Goal: Complete application form: Complete application form

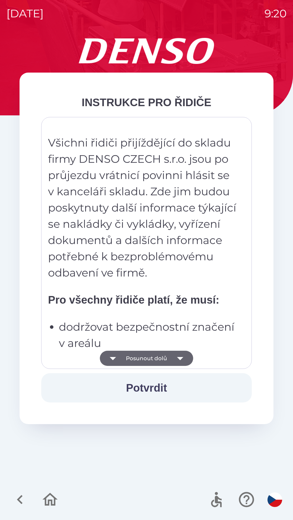
click at [151, 385] on button "Potvrdit" at bounding box center [146, 387] width 210 height 29
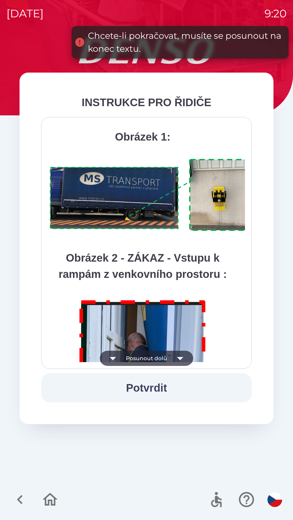
scroll to position [3046, 0]
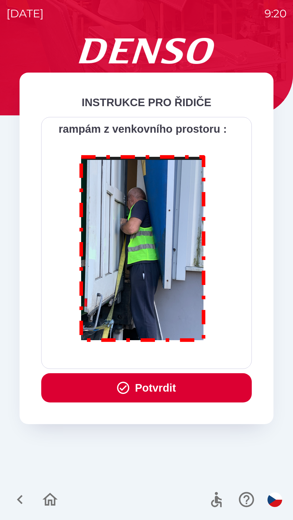
click at [174, 387] on button "Potvrdit" at bounding box center [146, 387] width 210 height 29
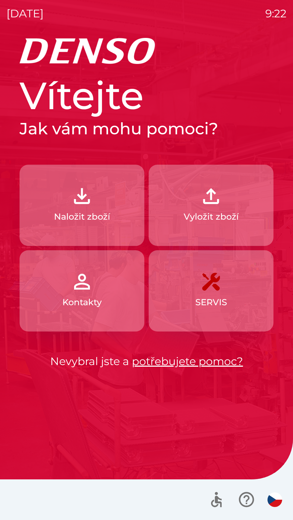
click at [212, 202] on img "button" at bounding box center [211, 196] width 24 height 24
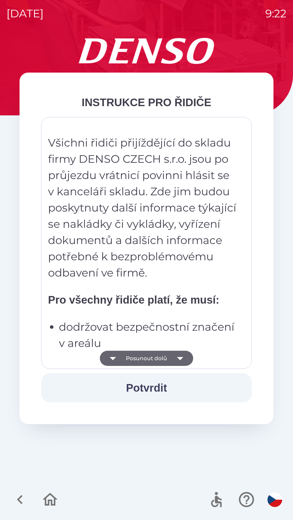
click at [163, 363] on button "Posunout dolů" at bounding box center [146, 358] width 93 height 15
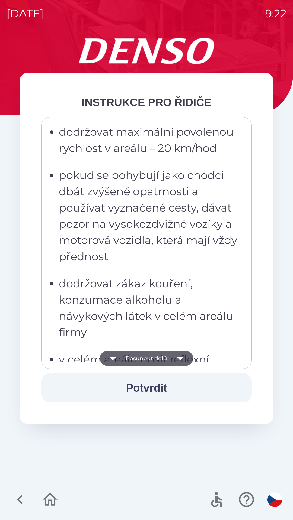
click at [164, 356] on button "Posunout dolů" at bounding box center [146, 358] width 93 height 15
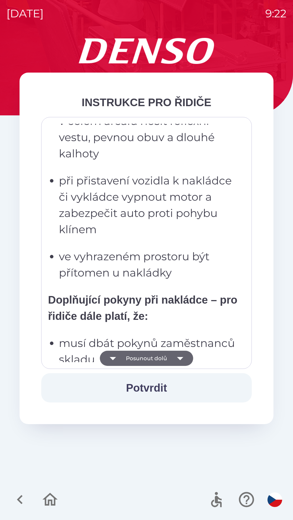
click at [160, 360] on button "Posunout dolů" at bounding box center [146, 358] width 93 height 15
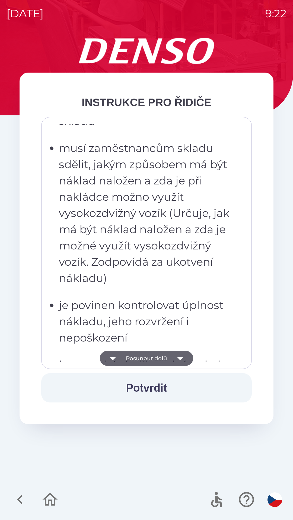
click at [164, 354] on button "Posunout dolů" at bounding box center [146, 358] width 93 height 15
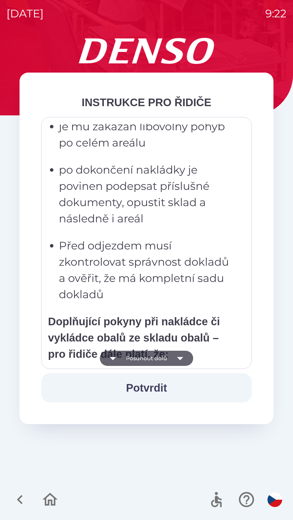
click at [163, 358] on button "Posunout dolů" at bounding box center [146, 358] width 93 height 15
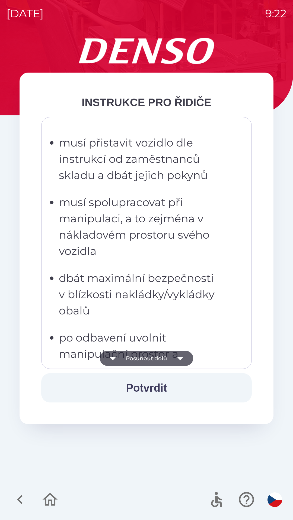
click at [164, 362] on button "Posunout dolů" at bounding box center [146, 358] width 93 height 15
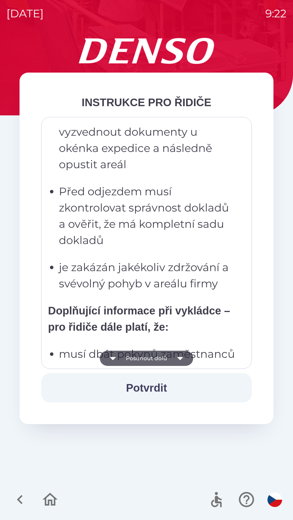
click at [165, 354] on button "Posunout dolů" at bounding box center [146, 358] width 93 height 15
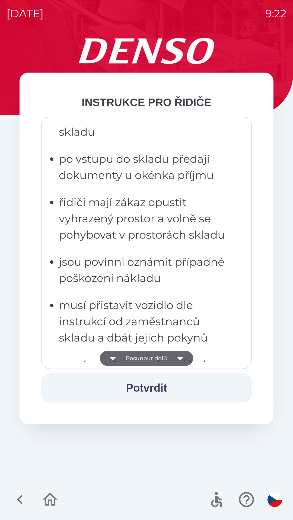
click at [166, 360] on button "Posunout dolů" at bounding box center [146, 358] width 93 height 15
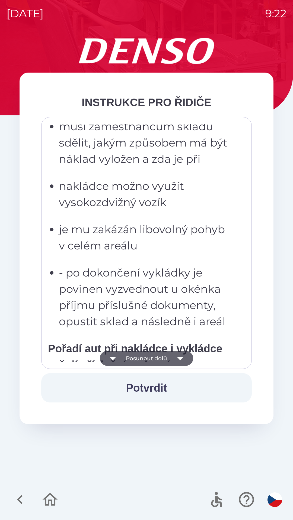
click at [167, 358] on button "Posunout dolů" at bounding box center [146, 358] width 93 height 15
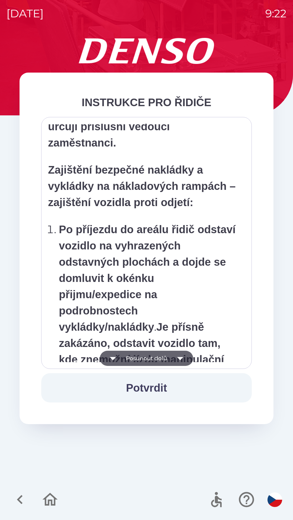
click at [170, 357] on button "Posunout dolů" at bounding box center [146, 358] width 93 height 15
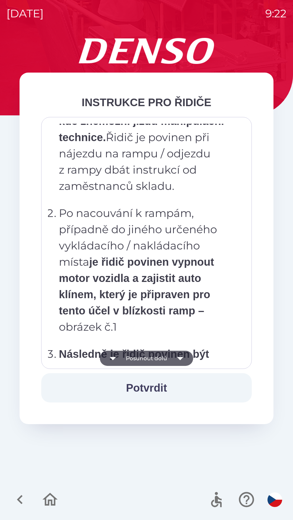
click at [164, 358] on button "Posunout dolů" at bounding box center [146, 358] width 93 height 15
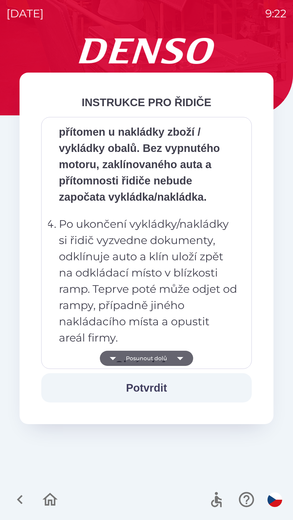
click at [166, 357] on button "Posunout dolů" at bounding box center [146, 358] width 93 height 15
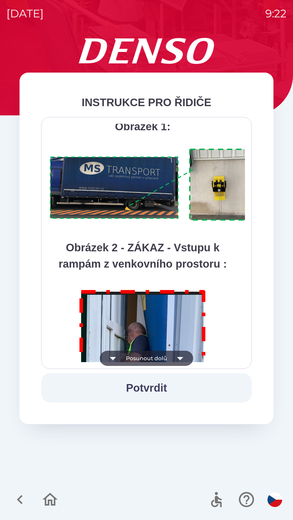
click at [170, 356] on button "Posunout dolů" at bounding box center [146, 358] width 93 height 15
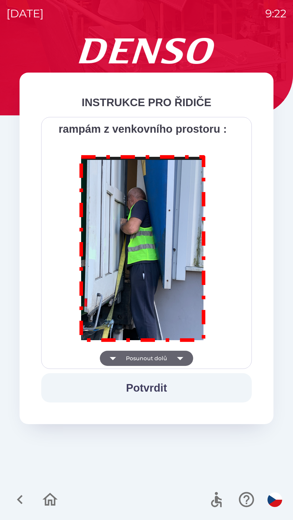
click at [171, 358] on div "Všichni řidiči přijíždějící do skladu firmy DENSO CZECH s.r.o. jsou po průjezdu…" at bounding box center [146, 243] width 197 height 239
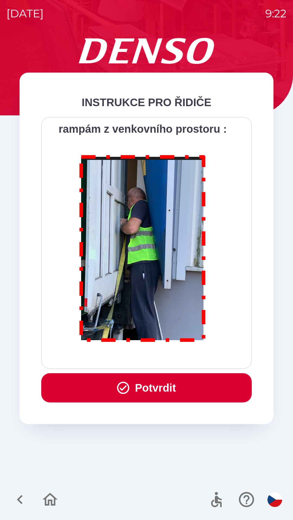
click at [163, 391] on button "Potvrdit" at bounding box center [146, 387] width 210 height 29
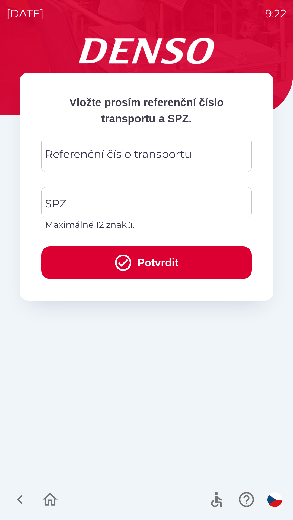
click at [129, 156] on div "Referenční číslo transportu Referenční číslo transportu" at bounding box center [146, 155] width 210 height 34
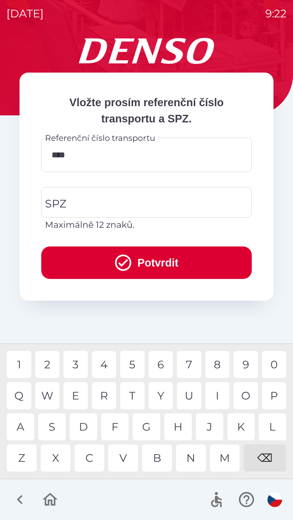
click at [188, 397] on div "U" at bounding box center [189, 395] width 24 height 27
click at [48, 365] on div "2" at bounding box center [47, 364] width 24 height 27
click at [106, 366] on div "4" at bounding box center [104, 364] width 24 height 27
click at [134, 364] on div "5" at bounding box center [132, 364] width 24 height 27
click at [19, 366] on div "1" at bounding box center [19, 364] width 24 height 27
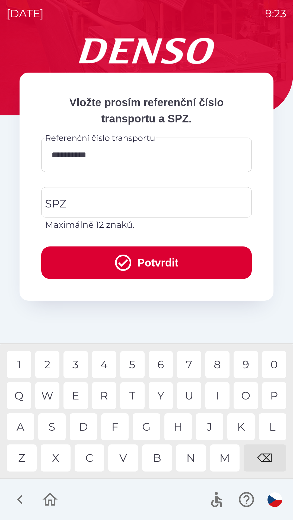
click at [225, 365] on div "8" at bounding box center [217, 364] width 24 height 27
type input "**********"
click at [275, 363] on div "0" at bounding box center [274, 364] width 24 height 27
click at [137, 197] on input "SPZ" at bounding box center [142, 202] width 197 height 25
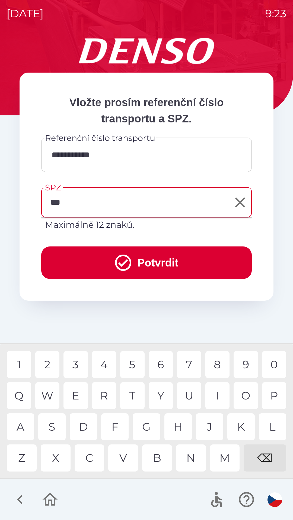
click at [76, 362] on div "3" at bounding box center [75, 364] width 24 height 27
click at [244, 363] on div "9" at bounding box center [245, 364] width 24 height 27
type input "*******"
click at [162, 265] on button "Potvrdit" at bounding box center [146, 263] width 210 height 33
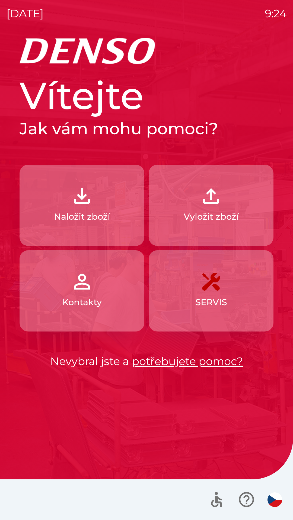
click at [220, 206] on img "button" at bounding box center [211, 196] width 24 height 24
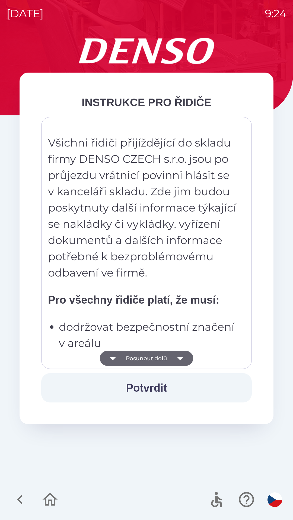
click at [173, 358] on icon "button" at bounding box center [179, 358] width 15 height 15
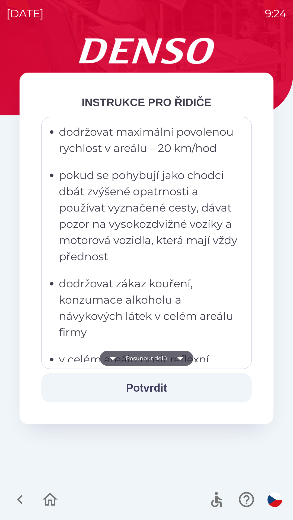
click at [182, 356] on icon "button" at bounding box center [179, 358] width 15 height 15
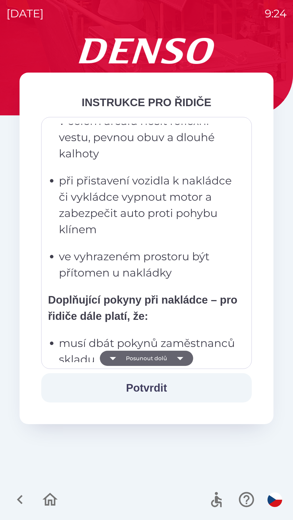
click at [157, 386] on button "Potvrdit" at bounding box center [146, 387] width 210 height 29
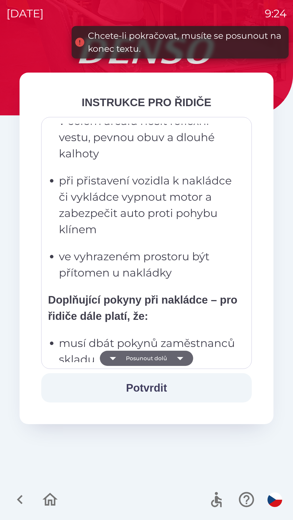
click at [181, 356] on icon "button" at bounding box center [179, 358] width 15 height 15
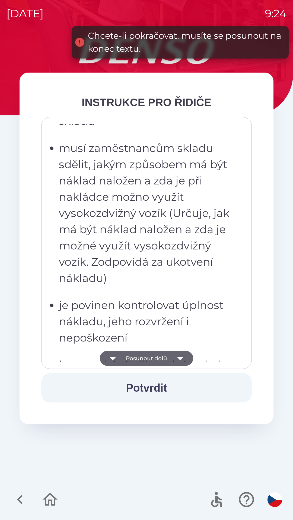
click at [181, 357] on icon "button" at bounding box center [180, 358] width 6 height 3
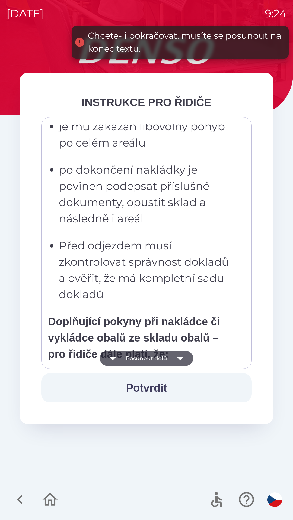
click at [182, 357] on icon "button" at bounding box center [179, 358] width 15 height 15
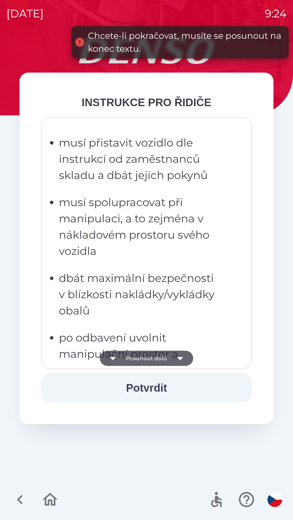
click at [181, 359] on icon "button" at bounding box center [180, 358] width 6 height 3
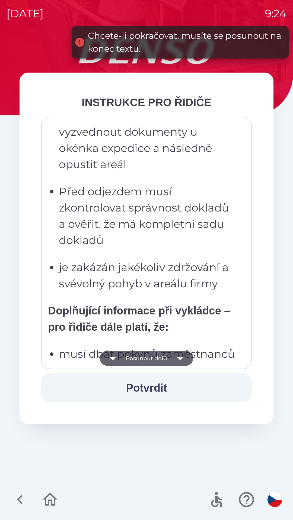
click at [184, 358] on icon "button" at bounding box center [179, 358] width 15 height 15
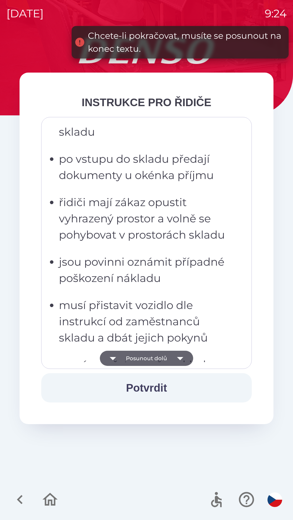
click at [185, 357] on icon "button" at bounding box center [179, 358] width 15 height 15
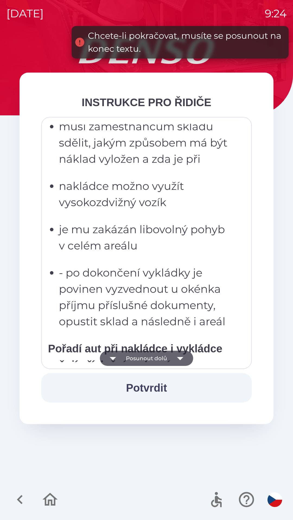
click at [183, 360] on icon "button" at bounding box center [179, 358] width 15 height 15
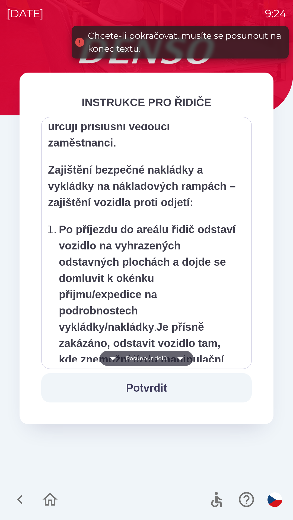
click at [183, 359] on icon "button" at bounding box center [179, 358] width 15 height 15
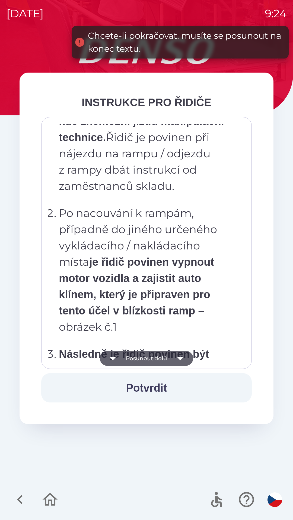
click at [183, 358] on icon "button" at bounding box center [179, 358] width 15 height 15
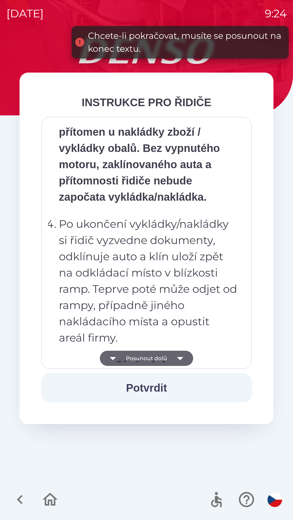
click at [181, 358] on icon "button" at bounding box center [180, 358] width 6 height 3
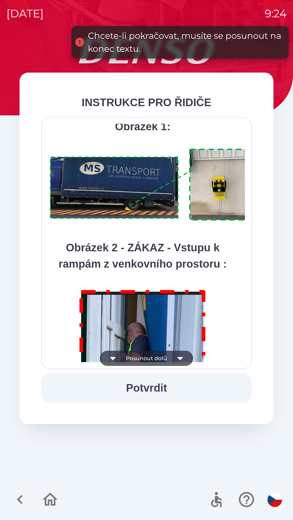
click at [182, 356] on icon "button" at bounding box center [179, 358] width 15 height 15
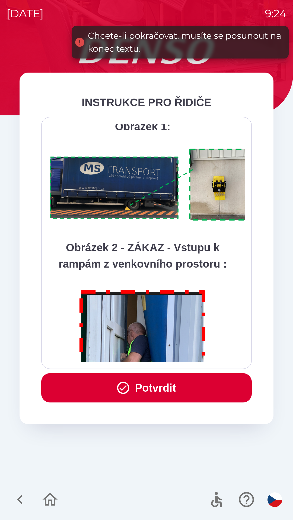
scroll to position [3046, 0]
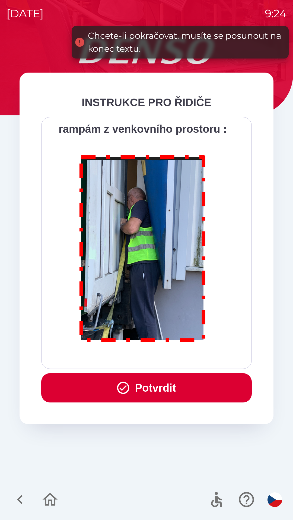
click at [182, 354] on div "Všichni řidiči přijíždějící do skladu firmy DENSO CZECH s.r.o. jsou po průjezdu…" at bounding box center [146, 243] width 197 height 239
click at [183, 355] on div "Všichni řidiči přijíždějící do skladu firmy DENSO CZECH s.r.o. jsou po průjezdu…" at bounding box center [146, 243] width 197 height 239
click at [183, 386] on button "Potvrdit" at bounding box center [146, 387] width 210 height 29
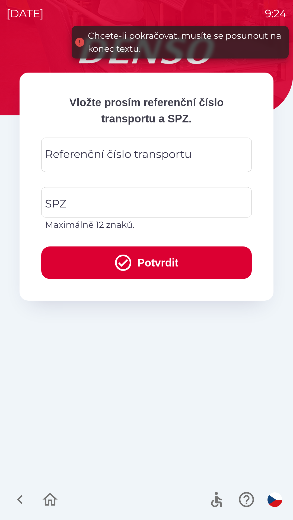
click at [158, 157] on div "Referenční číslo transportu Referenční číslo transportu" at bounding box center [146, 155] width 210 height 34
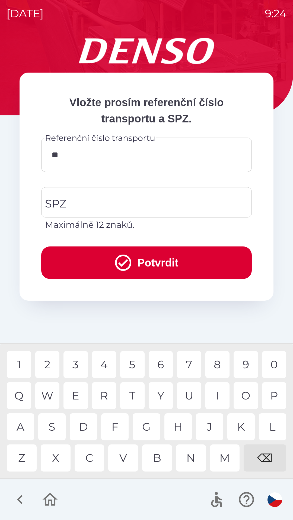
click at [104, 391] on div "R" at bounding box center [104, 395] width 24 height 27
click at [264, 427] on div "L" at bounding box center [272, 427] width 27 height 27
click at [191, 395] on div "U" at bounding box center [189, 395] width 24 height 27
click at [218, 368] on div "8" at bounding box center [217, 364] width 24 height 27
click at [193, 366] on div "7" at bounding box center [189, 364] width 24 height 27
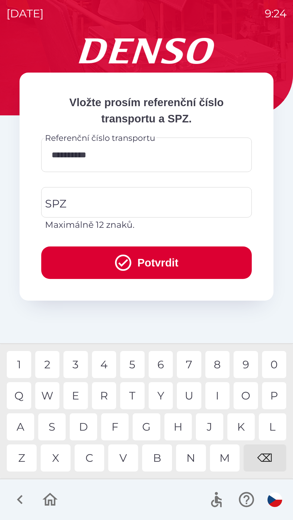
click at [129, 365] on div "5" at bounding box center [132, 364] width 24 height 27
type input "**********"
click at [213, 362] on div "8" at bounding box center [217, 364] width 24 height 27
click at [119, 197] on input "SPZ" at bounding box center [142, 202] width 197 height 25
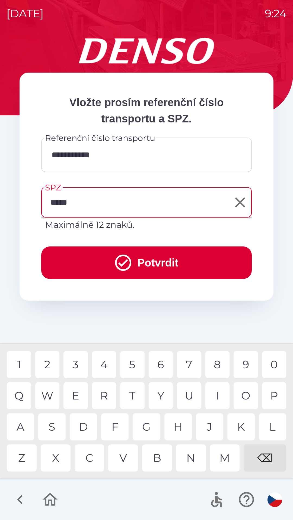
click at [105, 367] on div "4" at bounding box center [104, 364] width 24 height 27
type input "*******"
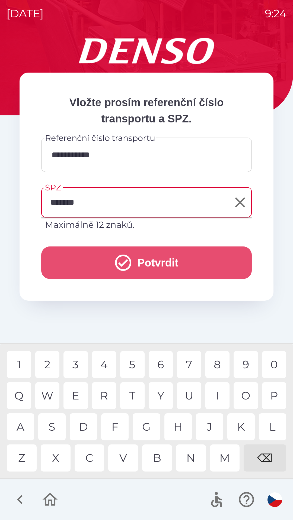
click at [160, 260] on button "Potvrdit" at bounding box center [146, 263] width 210 height 33
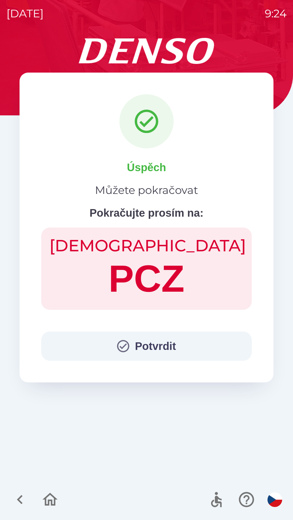
click at [157, 341] on button "Potvrdit" at bounding box center [146, 346] width 210 height 29
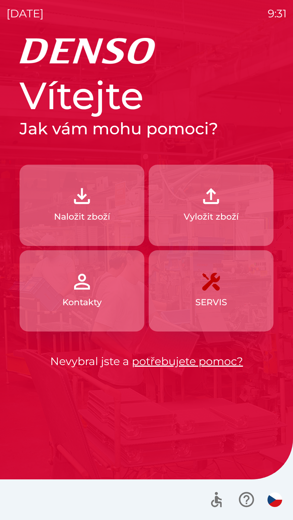
click at [215, 198] on img "button" at bounding box center [211, 196] width 24 height 24
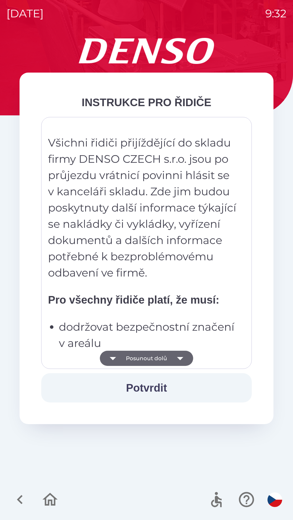
click at [150, 387] on button "Potvrdit" at bounding box center [146, 387] width 210 height 29
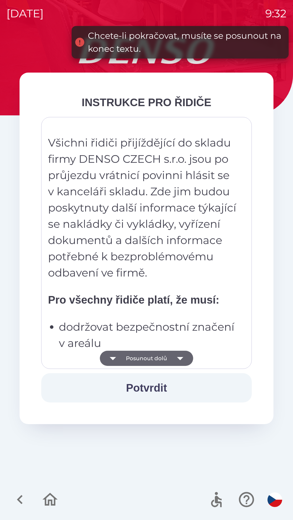
click at [151, 358] on button "Posunout dolů" at bounding box center [146, 358] width 93 height 15
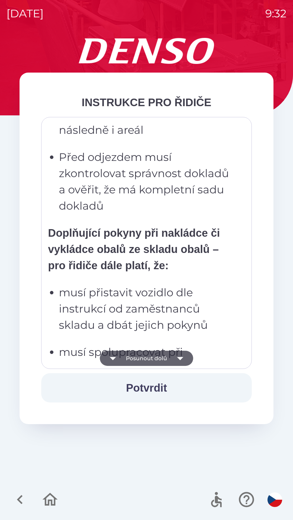
scroll to position [1049, 0]
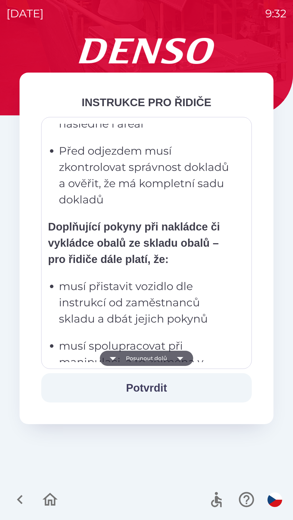
click at [192, 307] on p "musí přistavit vozidlo dle instrukcí od zaměstnanců skladu a dbát jejich pokynů" at bounding box center [148, 302] width 178 height 49
click at [192, 300] on p "musí přistavit vozidlo dle instrukcí od zaměstnanců skladu a dbát jejich pokynů" at bounding box center [148, 302] width 178 height 49
click at [181, 360] on icon "button" at bounding box center [179, 358] width 15 height 15
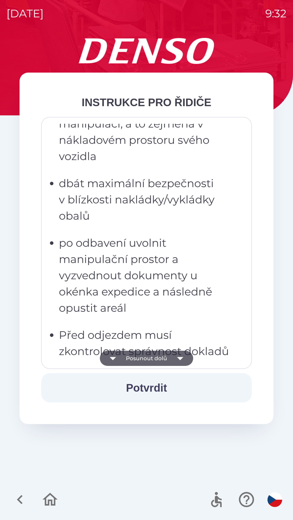
click at [179, 362] on icon "button" at bounding box center [179, 358] width 15 height 15
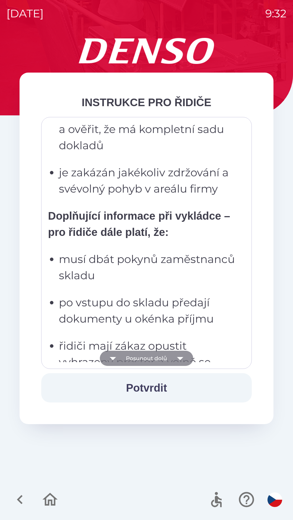
click at [181, 359] on icon "button" at bounding box center [180, 358] width 6 height 3
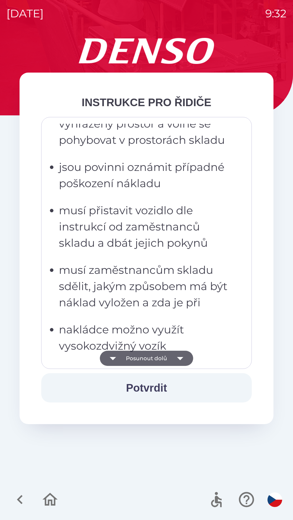
click at [180, 360] on icon "button" at bounding box center [180, 358] width 6 height 3
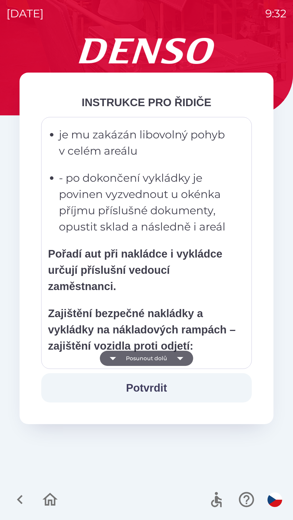
click at [181, 360] on icon "button" at bounding box center [179, 358] width 15 height 15
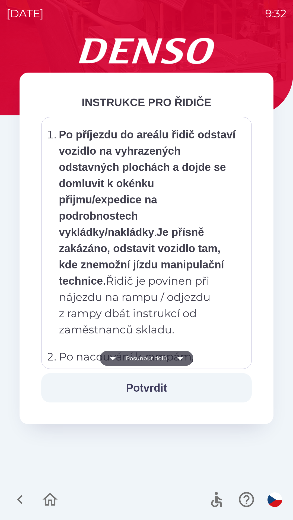
click at [180, 359] on icon "button" at bounding box center [180, 358] width 6 height 3
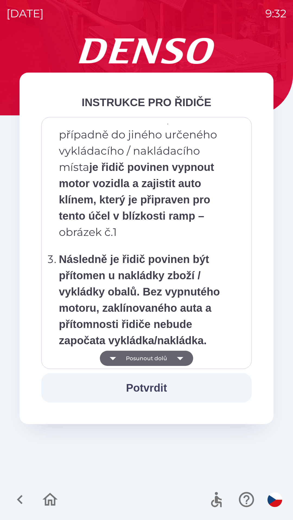
click at [180, 356] on icon "button" at bounding box center [179, 358] width 15 height 15
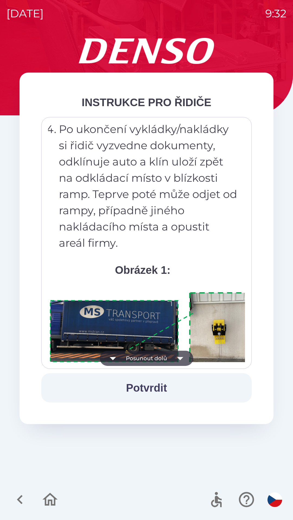
click at [180, 360] on icon "button" at bounding box center [179, 358] width 15 height 15
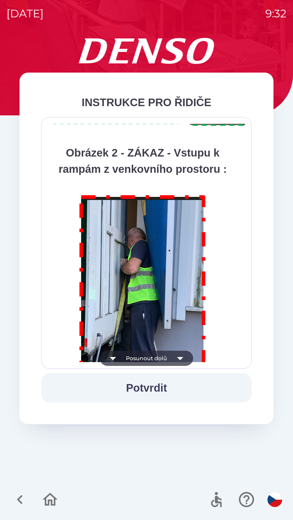
click at [179, 357] on icon "button" at bounding box center [179, 358] width 15 height 15
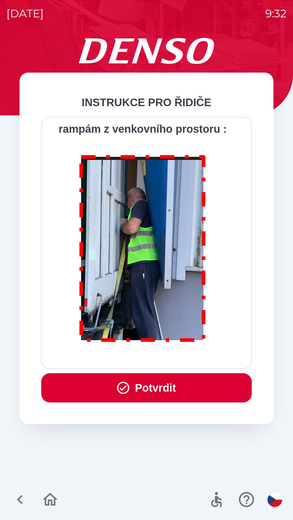
click at [149, 386] on button "Potvrdit" at bounding box center [146, 387] width 210 height 29
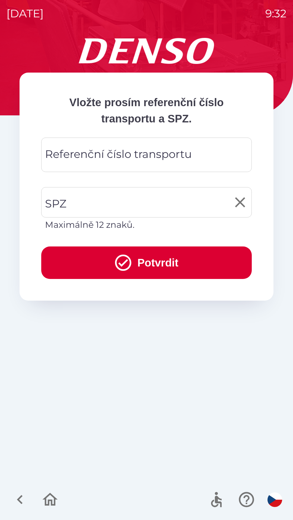
click at [58, 201] on div "SPZ SPZ Maximálně 12 znaků." at bounding box center [146, 209] width 210 height 44
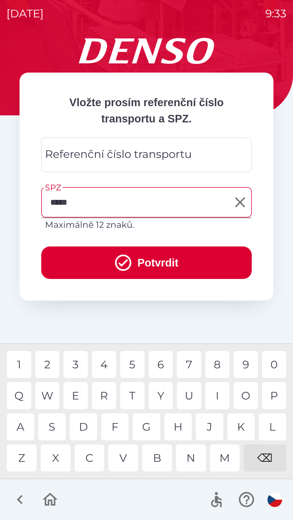
click at [189, 359] on div "7" at bounding box center [189, 364] width 24 height 27
type input "*******"
click at [160, 364] on div "6" at bounding box center [161, 364] width 24 height 27
click at [148, 258] on button "Potvrdit" at bounding box center [146, 263] width 210 height 33
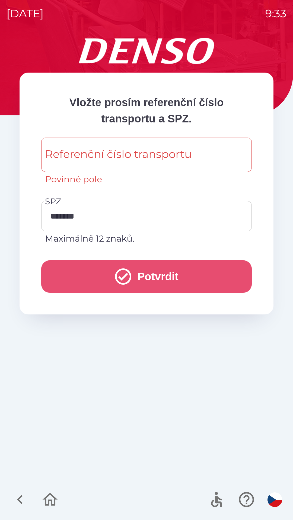
click at [145, 272] on button "Potvrdit" at bounding box center [146, 276] width 210 height 33
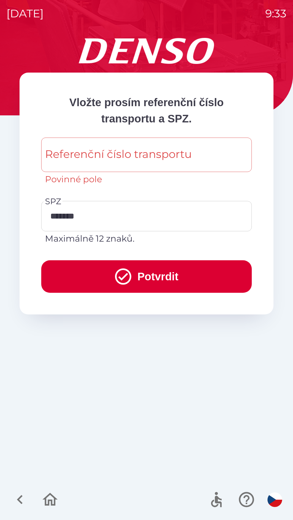
click at [124, 274] on icon "submit" at bounding box center [123, 277] width 20 height 20
click at [277, 501] on img "button" at bounding box center [274, 500] width 15 height 15
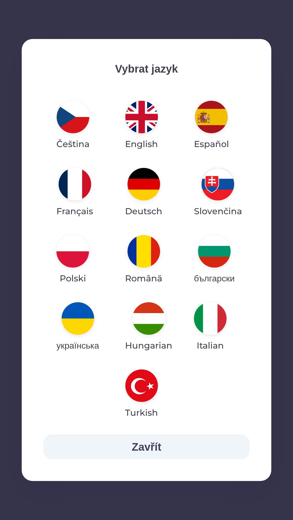
click at [79, 118] on img "button" at bounding box center [73, 117] width 33 height 33
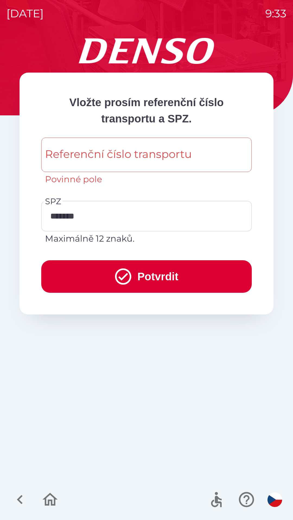
click at [75, 151] on div "Referenční číslo transportu Referenční číslo transportu Povinné pole" at bounding box center [146, 162] width 210 height 48
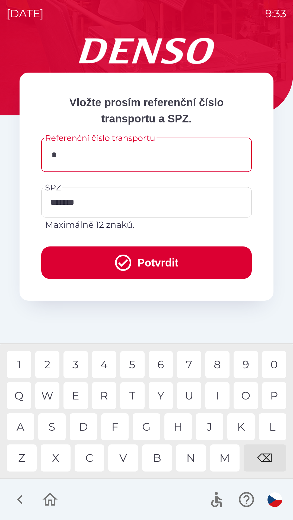
click at [189, 455] on div "N" at bounding box center [191, 458] width 30 height 27
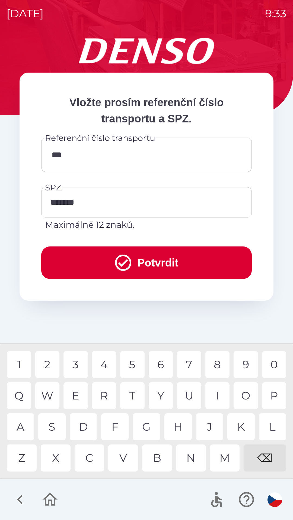
click at [85, 426] on div "D" at bounding box center [83, 427] width 27 height 27
click at [163, 366] on div "6" at bounding box center [161, 364] width 24 height 27
type input "**********"
click at [150, 262] on button "Potvrdit" at bounding box center [146, 263] width 210 height 33
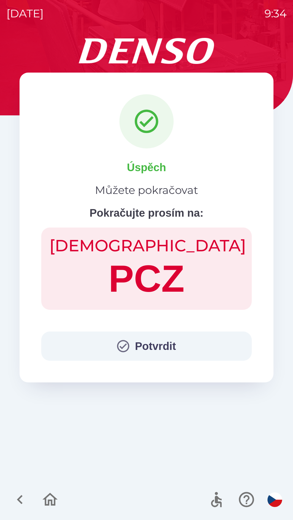
click at [127, 345] on icon "button" at bounding box center [123, 346] width 15 height 15
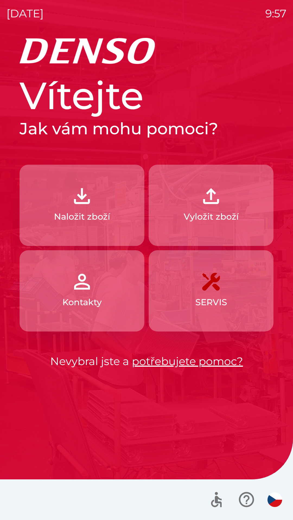
click at [91, 206] on img "button" at bounding box center [82, 196] width 24 height 24
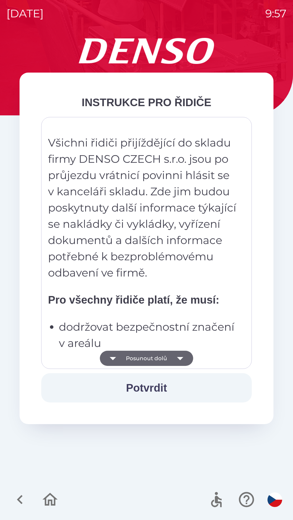
click at [159, 389] on button "Potvrdit" at bounding box center [146, 387] width 210 height 29
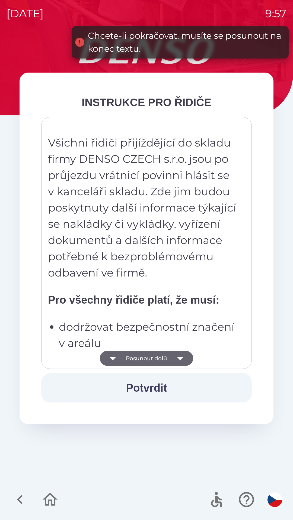
click at [145, 385] on button "Potvrdit" at bounding box center [146, 387] width 210 height 29
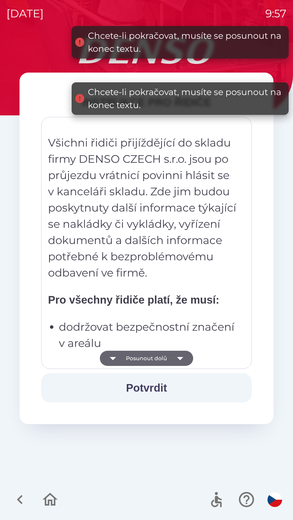
click at [153, 388] on button "Potvrdit" at bounding box center [146, 387] width 210 height 29
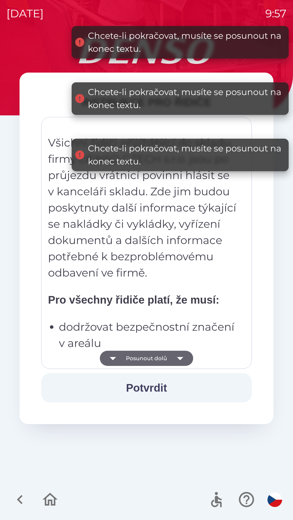
click at [155, 392] on button "Potvrdit" at bounding box center [146, 387] width 210 height 29
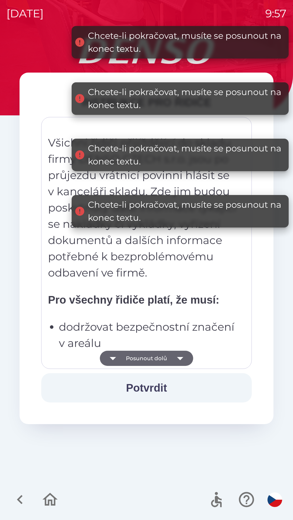
click at [154, 387] on button "Potvrdit" at bounding box center [146, 387] width 210 height 29
click at [159, 391] on button "Potvrdit" at bounding box center [146, 387] width 210 height 29
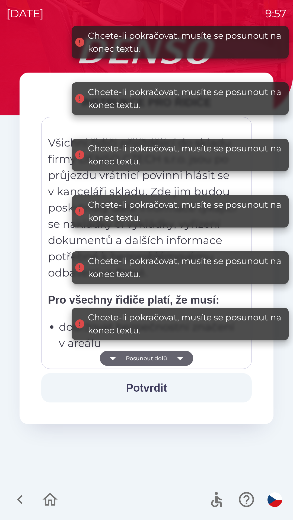
click at [158, 393] on button "Potvrdit" at bounding box center [146, 387] width 210 height 29
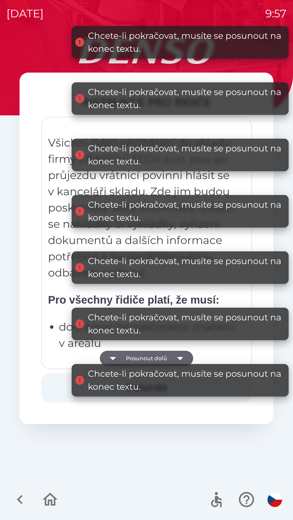
click at [159, 391] on div "Chcete-li pokračovat, musíte se posunout na konec textu." at bounding box center [185, 381] width 195 height 26
click at [158, 394] on div "Chcete-li pokračovat, musíte se posunout na konec textu." at bounding box center [180, 380] width 217 height 33
click at [157, 352] on button "Posunout dolů" at bounding box center [146, 358] width 93 height 15
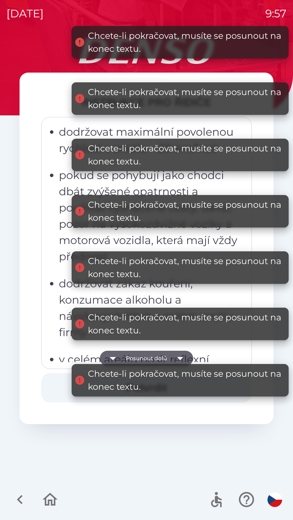
click at [162, 357] on button "Posunout dolů" at bounding box center [146, 358] width 93 height 15
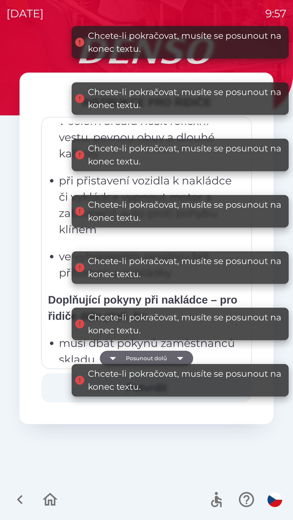
click at [157, 356] on button "Posunout dolů" at bounding box center [146, 358] width 93 height 15
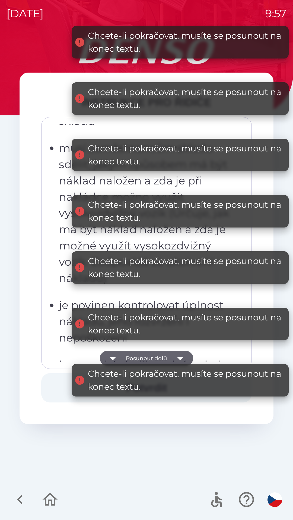
click at [160, 368] on div "Chcete-li pokračovat, musíte se posunout na konec textu." at bounding box center [185, 381] width 195 height 26
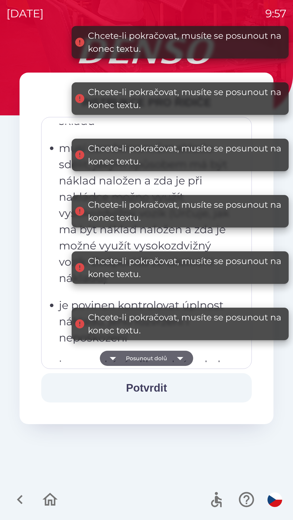
click at [160, 355] on button "Posunout dolů" at bounding box center [146, 358] width 93 height 15
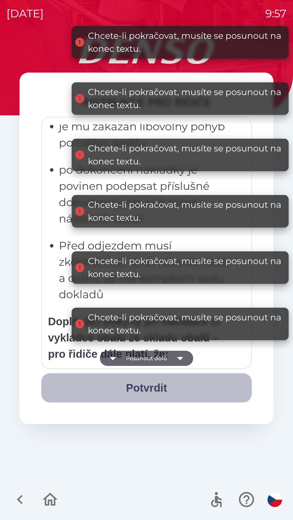
click at [154, 389] on button "Potvrdit" at bounding box center [146, 387] width 210 height 29
click at [157, 337] on div "Chcete-li pokračovat, musíte se posunout na konec textu." at bounding box center [185, 324] width 195 height 26
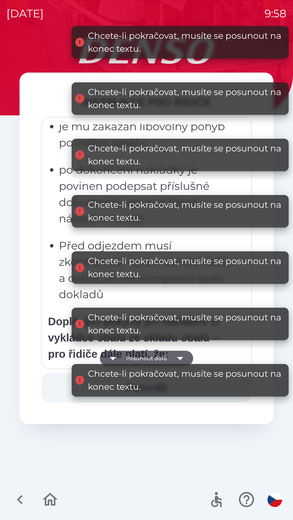
click at [157, 361] on button "Posunout dolů" at bounding box center [146, 358] width 93 height 15
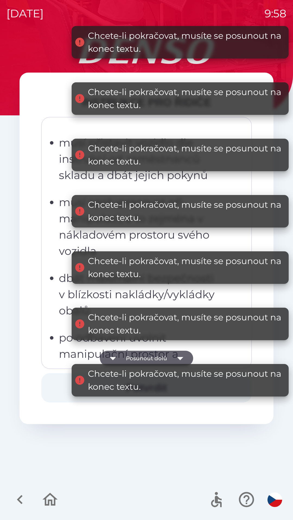
click at [154, 364] on button "Posunout dolů" at bounding box center [146, 358] width 93 height 15
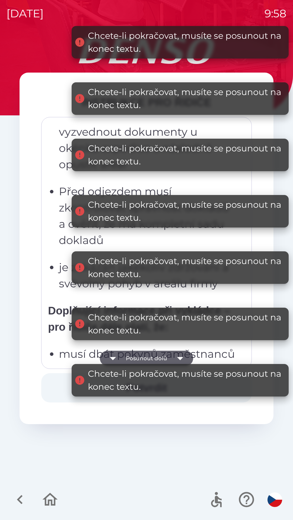
click at [153, 360] on button "Posunout dolů" at bounding box center [146, 358] width 93 height 15
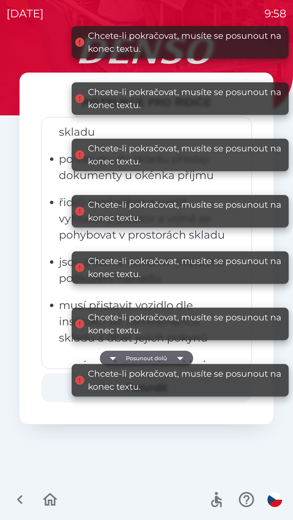
click at [156, 362] on button "Posunout dolů" at bounding box center [146, 358] width 93 height 15
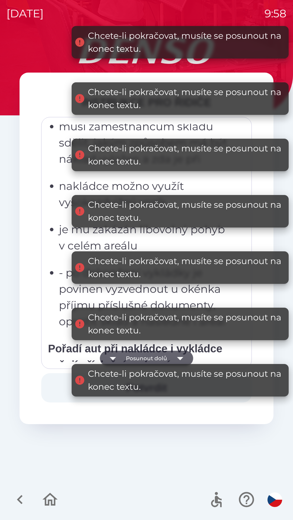
click at [160, 368] on div "Chcete-li pokračovat, musíte se posunout na konec textu." at bounding box center [185, 381] width 195 height 26
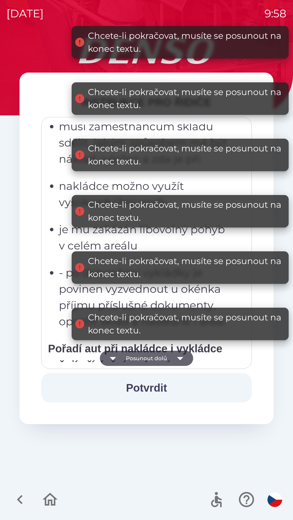
click at [163, 352] on button "Posunout dolů" at bounding box center [146, 358] width 93 height 15
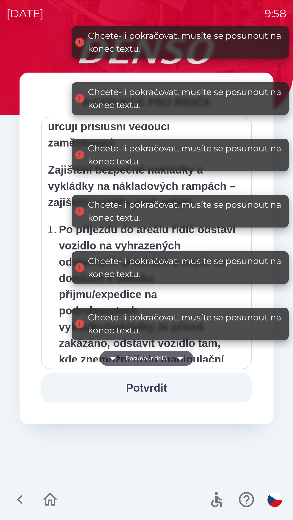
click at [159, 380] on button "Potvrdit" at bounding box center [146, 387] width 210 height 29
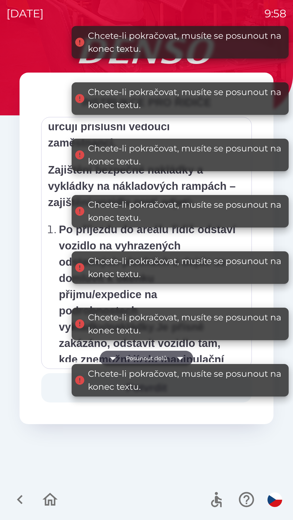
click at [157, 391] on div "Chcete-li pokračovat, musíte se posunout na konec textu." at bounding box center [185, 381] width 195 height 26
click at [160, 356] on button "Posunout dolů" at bounding box center [146, 358] width 93 height 15
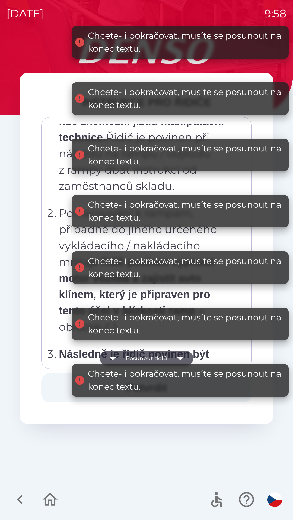
click at [159, 356] on button "Posunout dolů" at bounding box center [146, 358] width 93 height 15
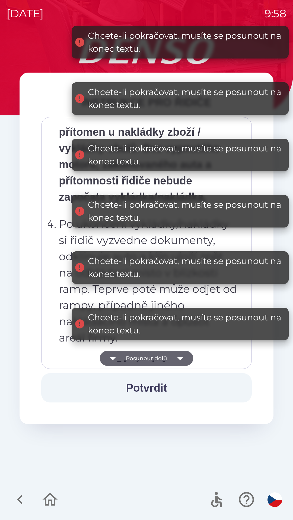
click at [169, 354] on button "Posunout dolů" at bounding box center [146, 358] width 93 height 15
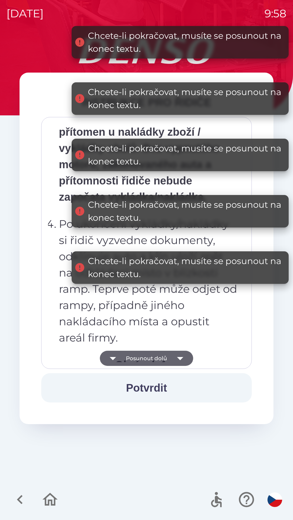
scroll to position [2862, 0]
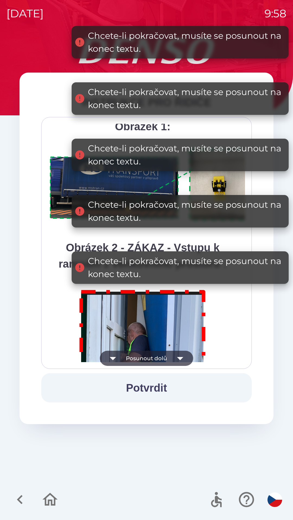
click at [165, 390] on button "Potvrdit" at bounding box center [146, 387] width 210 height 29
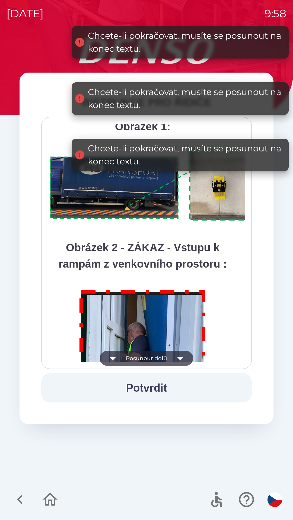
click at [176, 357] on icon "button" at bounding box center [179, 358] width 15 height 15
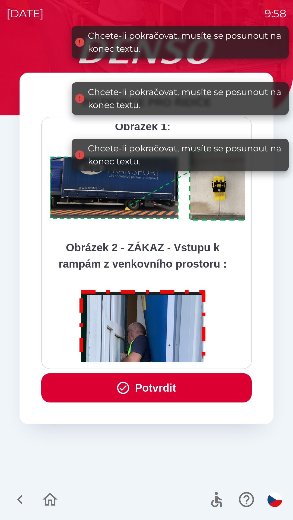
scroll to position [3046, 0]
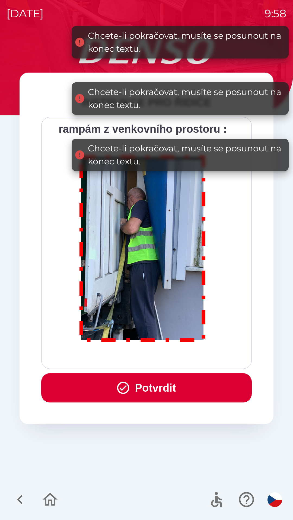
click at [160, 385] on button "Potvrdit" at bounding box center [146, 387] width 210 height 29
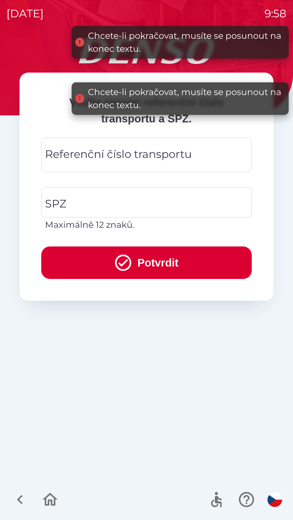
click at [103, 152] on div "Referenční číslo transportu Referenční číslo transportu" at bounding box center [146, 155] width 210 height 34
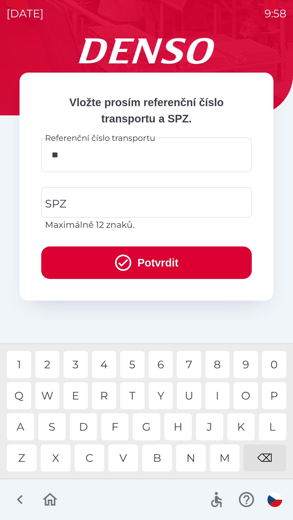
click at [19, 391] on div "Q" at bounding box center [19, 395] width 24 height 27
click at [157, 460] on div "B" at bounding box center [157, 458] width 30 height 27
click at [275, 362] on div "0" at bounding box center [274, 364] width 24 height 27
type input "*********"
click at [87, 204] on input "SPZ" at bounding box center [142, 202] width 197 height 25
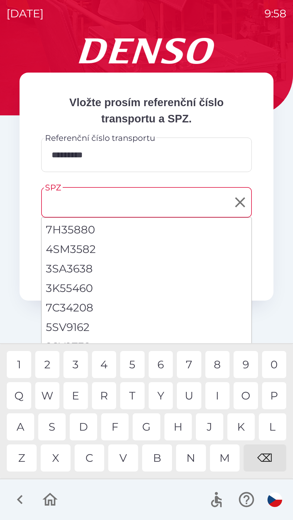
type input "*"
click at [54, 424] on div "S" at bounding box center [51, 427] width 27 height 27
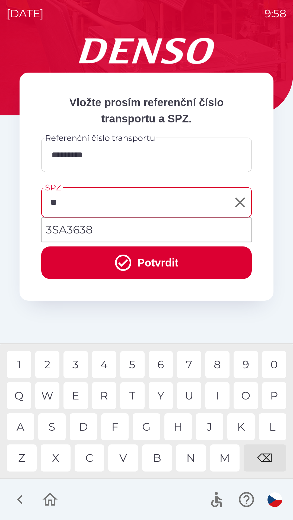
click at [54, 429] on div "S" at bounding box center [51, 427] width 27 height 27
click at [273, 365] on div "0" at bounding box center [274, 364] width 24 height 27
type input "*******"
click at [136, 262] on button "Potvrdit" at bounding box center [146, 263] width 210 height 33
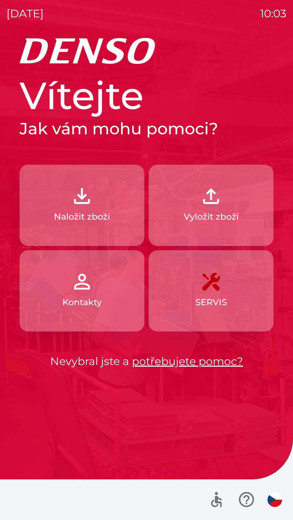
click at [74, 217] on p "Naložit zboží" at bounding box center [82, 216] width 56 height 13
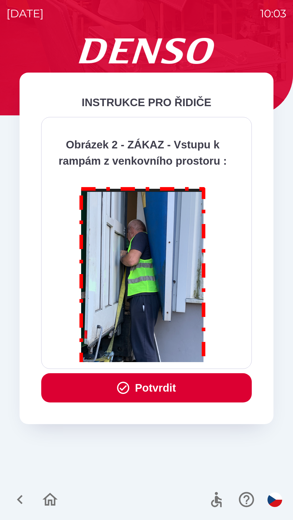
scroll to position [3046, 0]
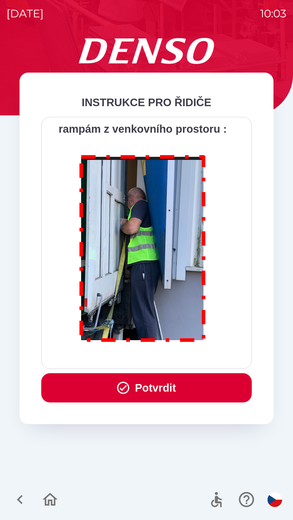
click at [142, 385] on button "Potvrdit" at bounding box center [146, 387] width 210 height 29
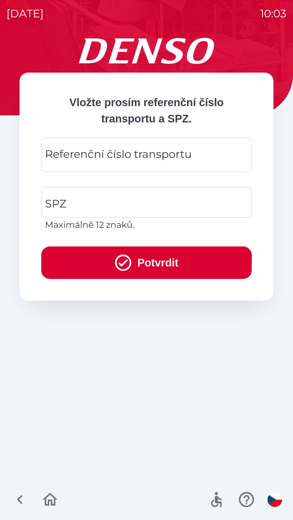
click at [84, 156] on div "Referenční číslo transportu Referenční číslo transportu" at bounding box center [146, 155] width 210 height 34
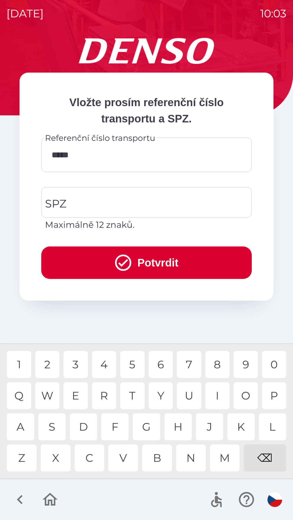
click at [275, 363] on div "0" at bounding box center [274, 364] width 24 height 27
type input "******"
click at [75, 364] on div "3" at bounding box center [75, 364] width 24 height 27
click at [69, 204] on input "SPZ" at bounding box center [142, 202] width 197 height 25
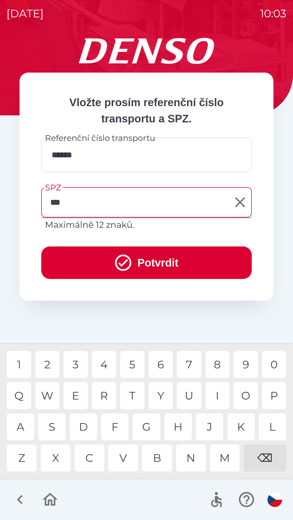
click at [192, 457] on div "N" at bounding box center [191, 458] width 30 height 27
type input "*******"
click at [166, 261] on button "Potvrdit" at bounding box center [146, 263] width 210 height 33
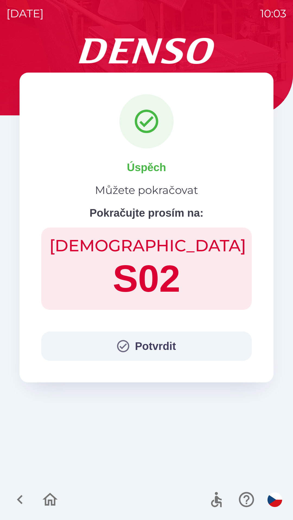
click at [150, 346] on button "Potvrdit" at bounding box center [146, 346] width 210 height 29
